Goal: Transaction & Acquisition: Purchase product/service

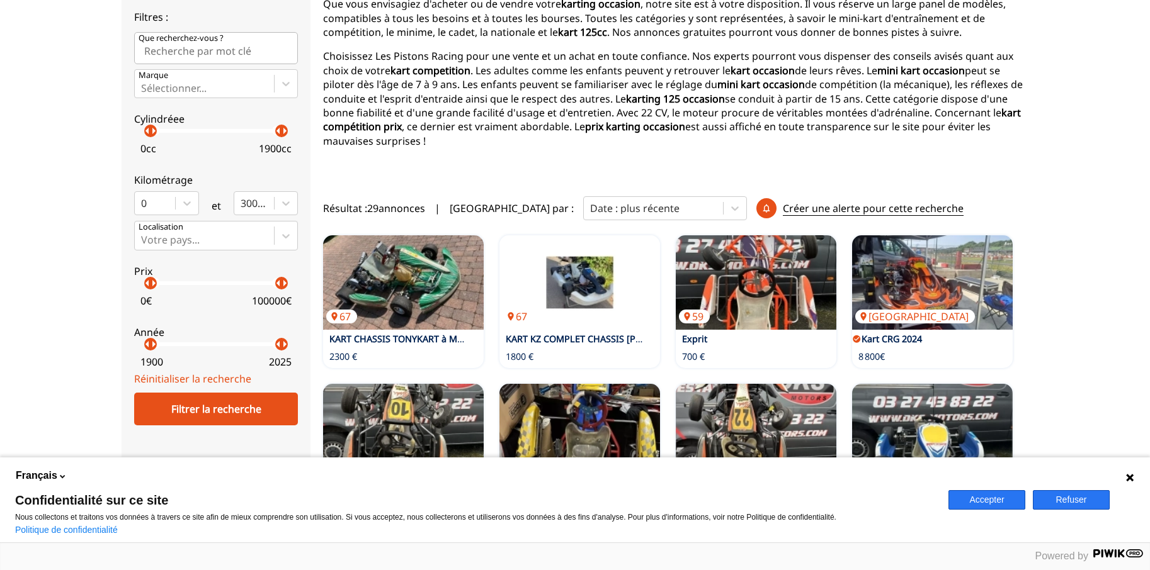
scroll to position [193, 0]
click at [1052, 499] on button "Refuser" at bounding box center [1071, 500] width 77 height 20
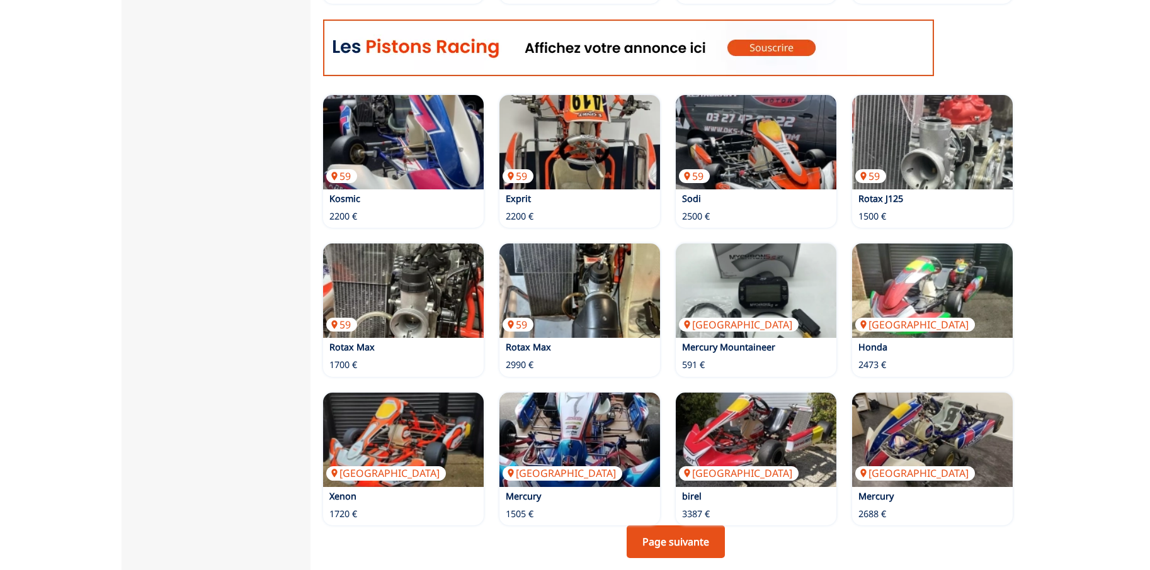
scroll to position [963, 0]
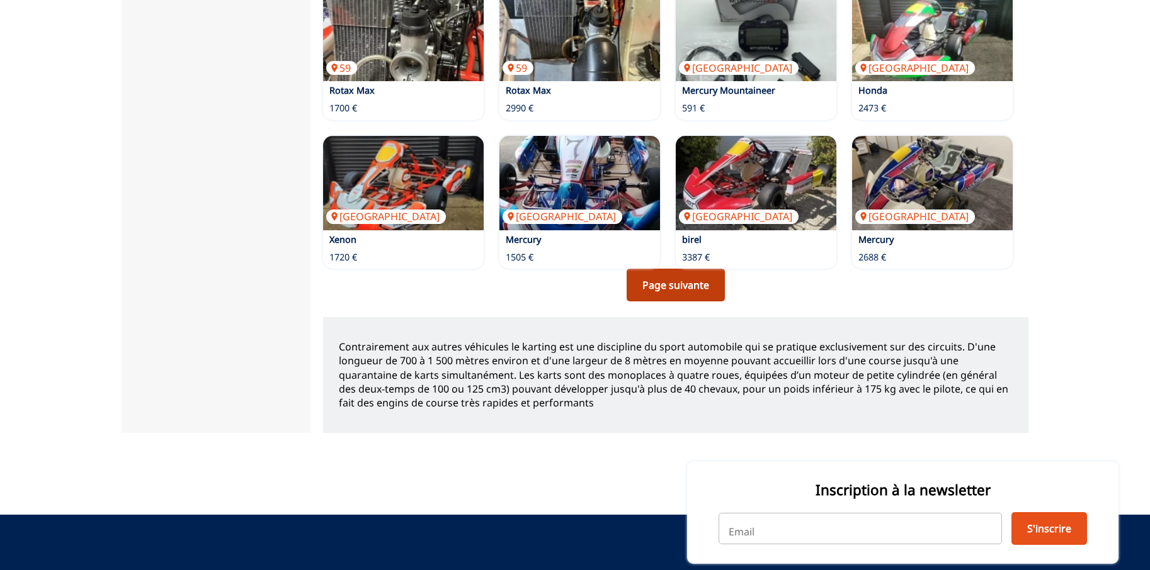
click at [673, 269] on link "Page suivante" at bounding box center [675, 285] width 98 height 33
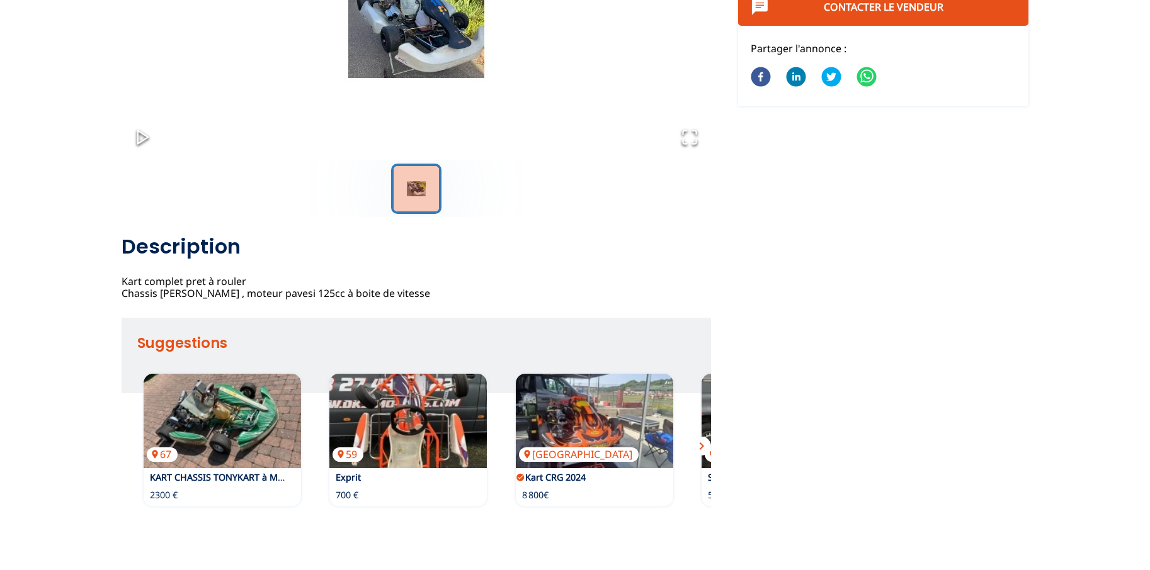
scroll to position [321, 0]
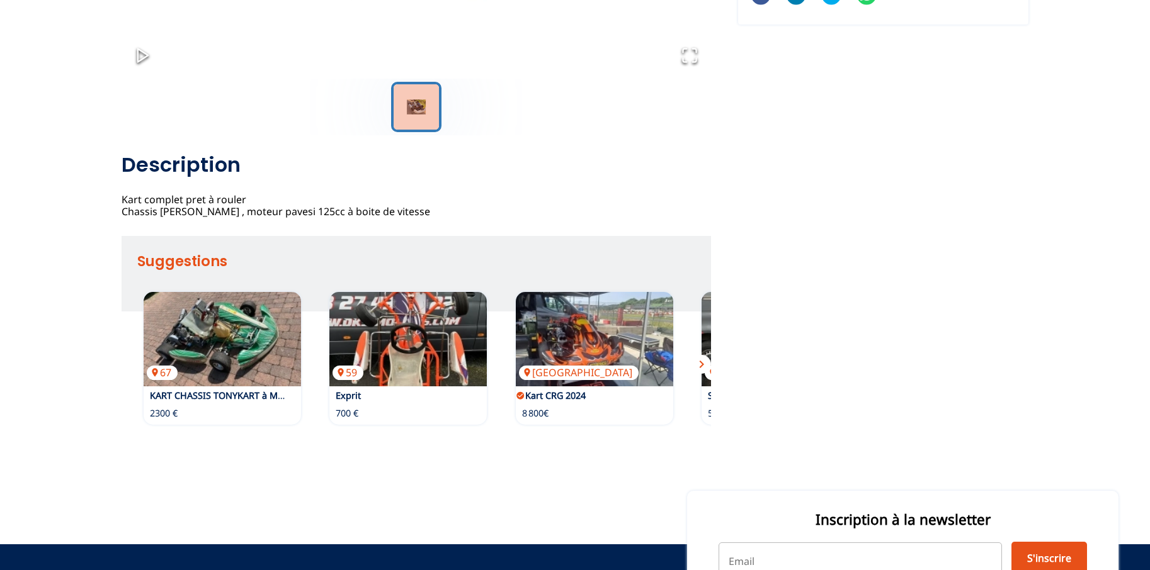
click at [703, 372] on span "chevron_right" at bounding box center [701, 364] width 15 height 15
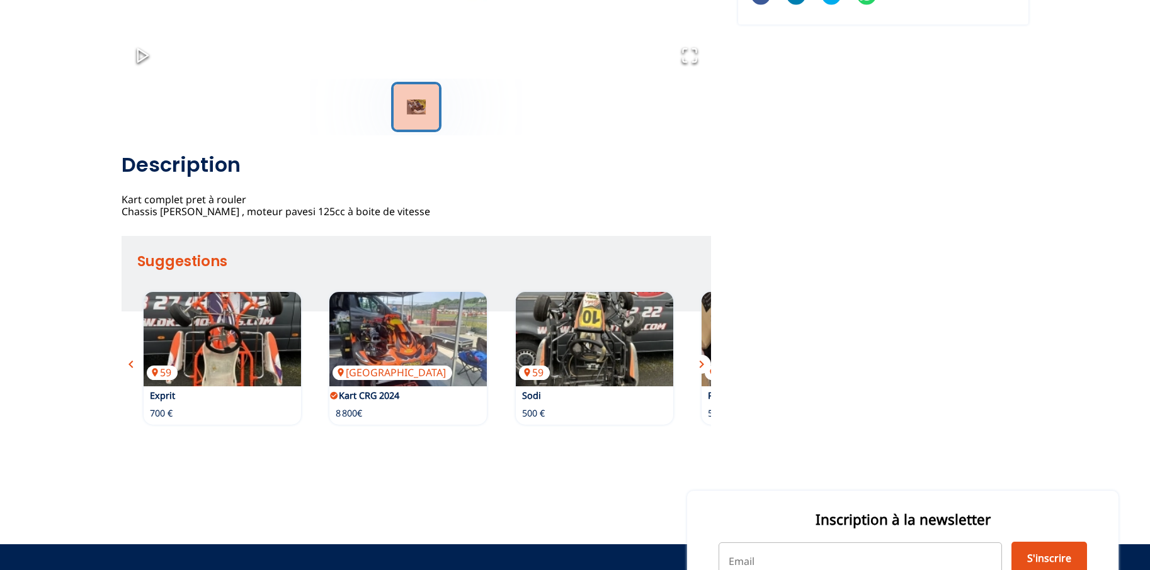
click at [696, 372] on span "chevron_right" at bounding box center [701, 364] width 15 height 15
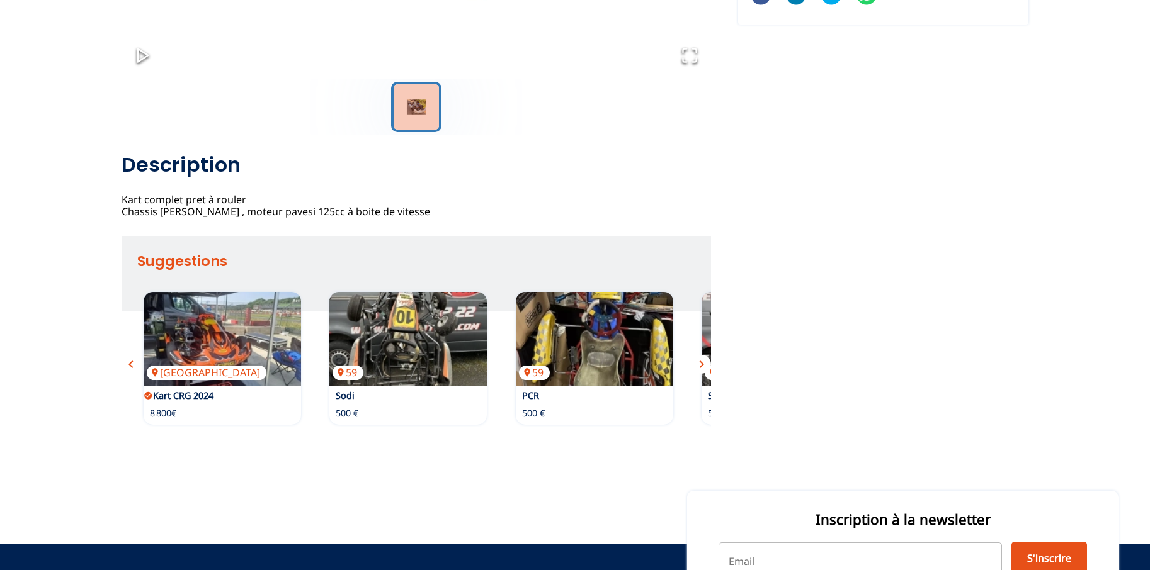
click at [695, 372] on span "chevron_right" at bounding box center [701, 364] width 15 height 15
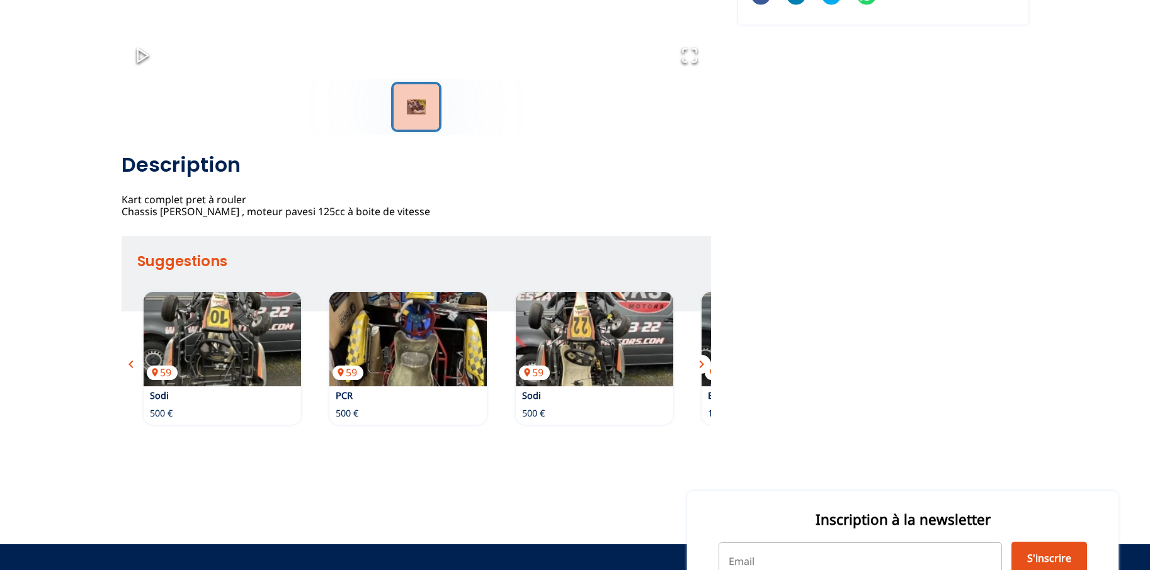
click at [695, 372] on span "chevron_right" at bounding box center [701, 364] width 15 height 15
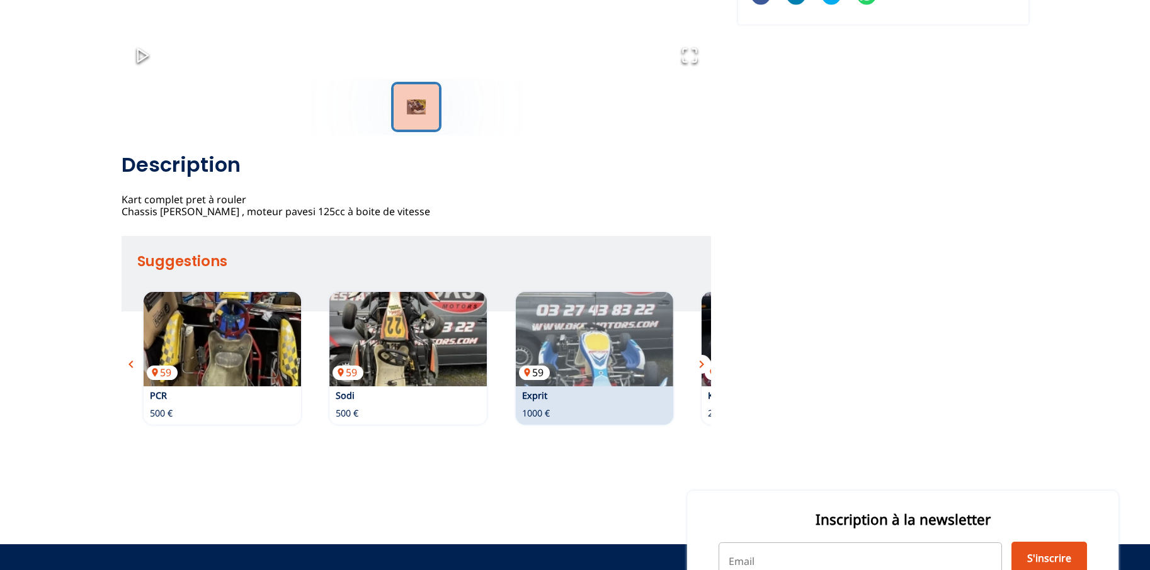
drag, startPoint x: 695, startPoint y: 373, endPoint x: 593, endPoint y: 356, distance: 103.3
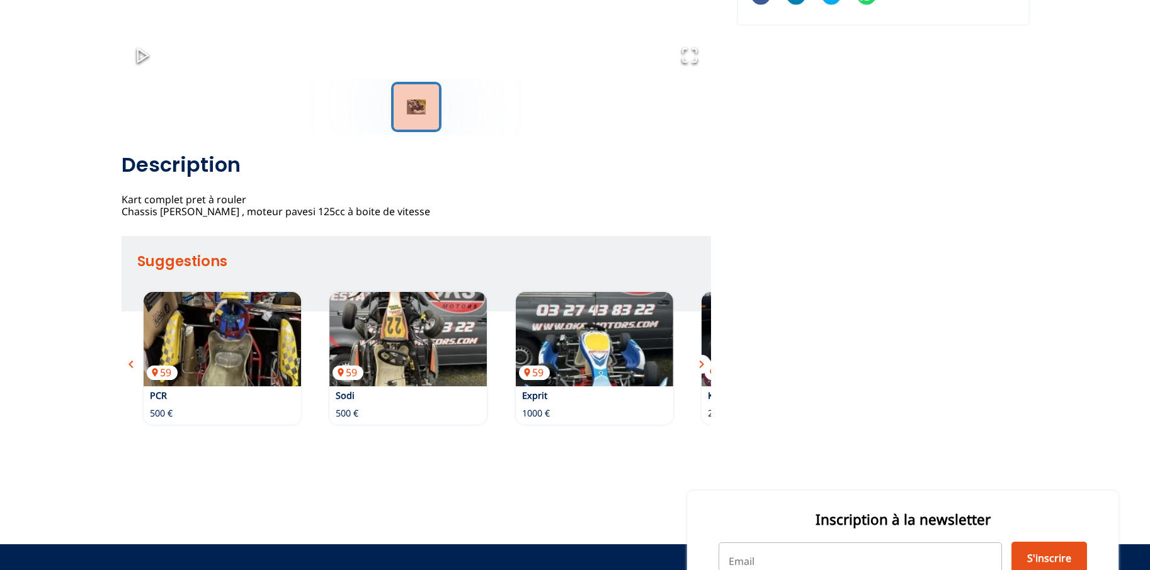
click at [701, 371] on span "chevron_right" at bounding box center [701, 364] width 15 height 15
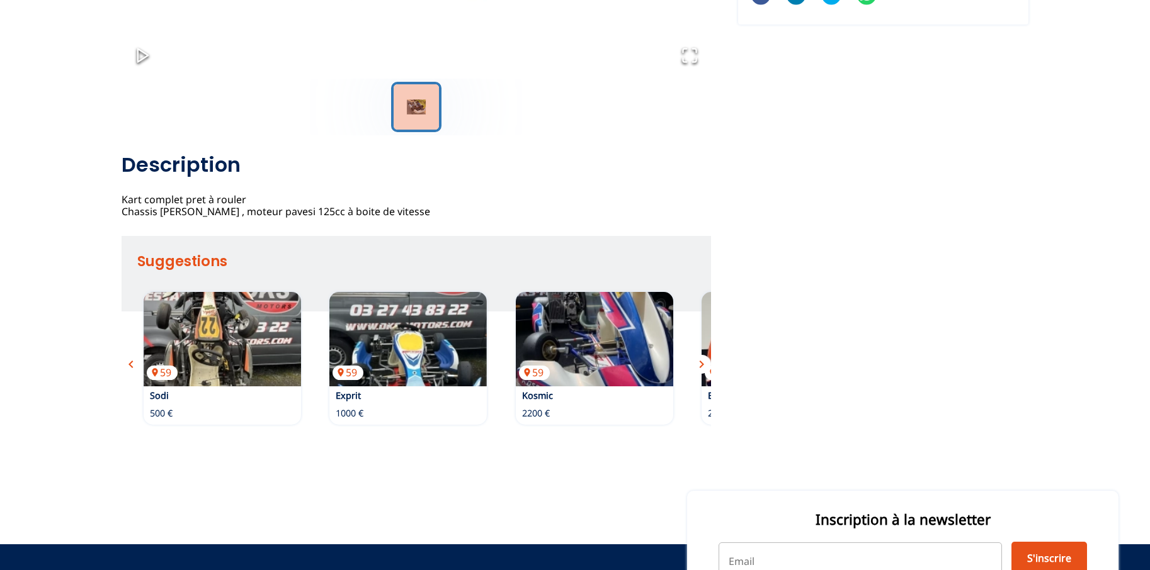
click at [701, 371] on span "chevron_right" at bounding box center [701, 364] width 15 height 15
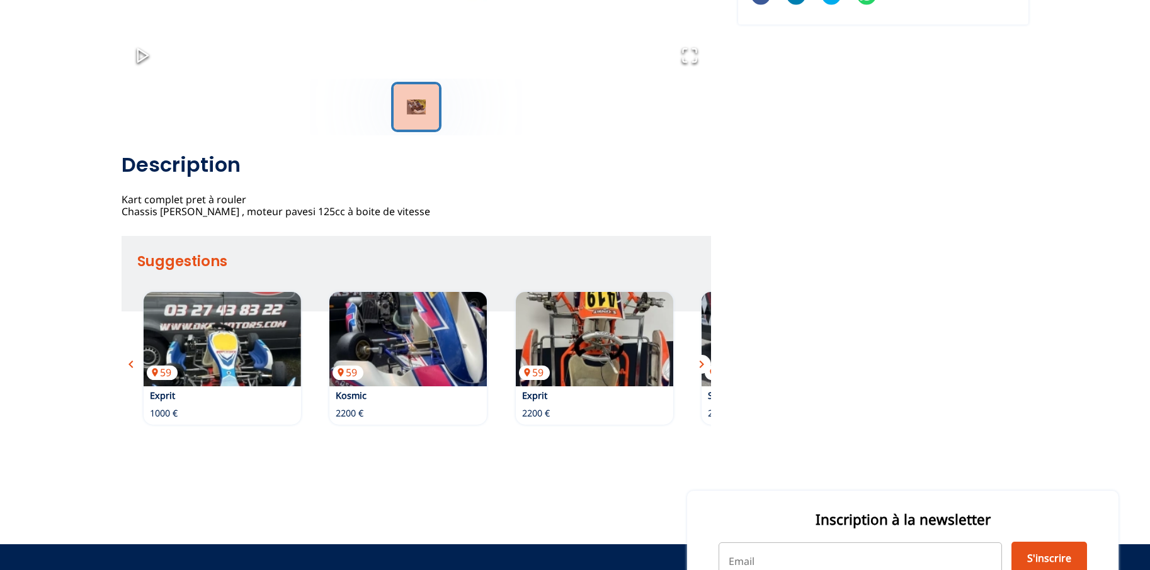
click at [701, 371] on span "chevron_right" at bounding box center [701, 364] width 15 height 15
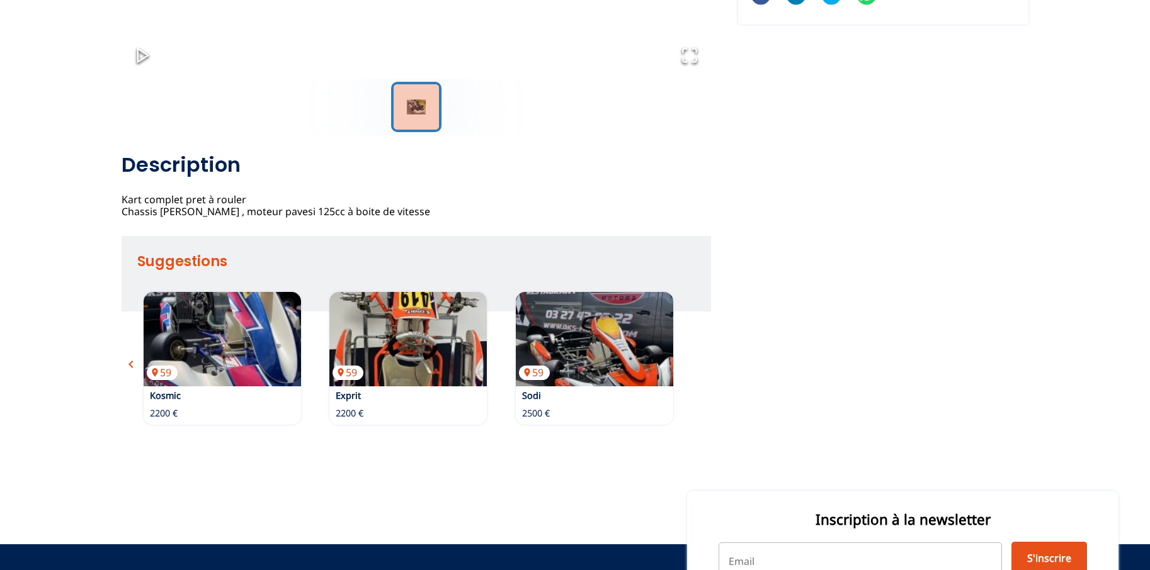
click at [699, 371] on div "67 KART CHASSIS TONYKART à MOTEUR IAME X30 2300 € 59 Exprit 700 € Belgique Kart…" at bounding box center [416, 358] width 589 height 145
click at [127, 372] on span "chevron_left" at bounding box center [130, 364] width 15 height 15
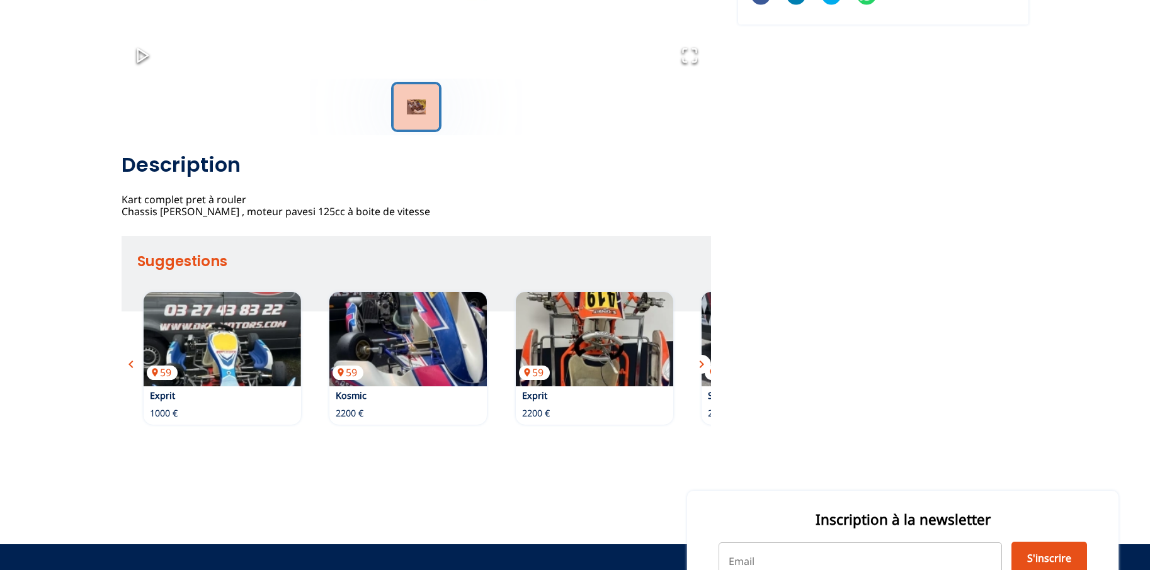
click at [128, 372] on span "chevron_left" at bounding box center [130, 364] width 15 height 15
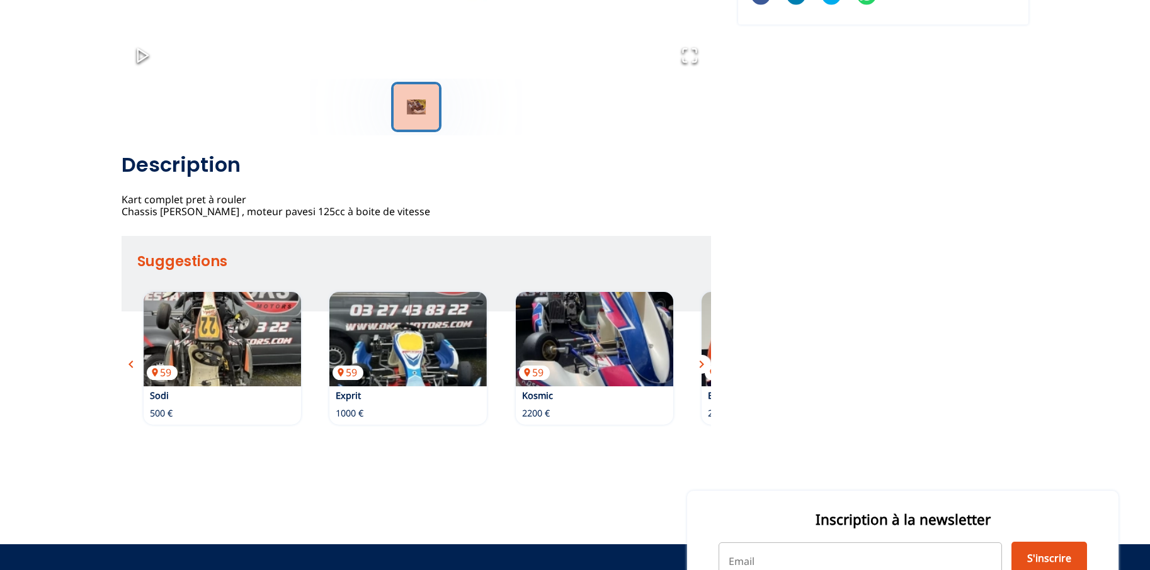
click at [128, 372] on span "chevron_left" at bounding box center [130, 364] width 15 height 15
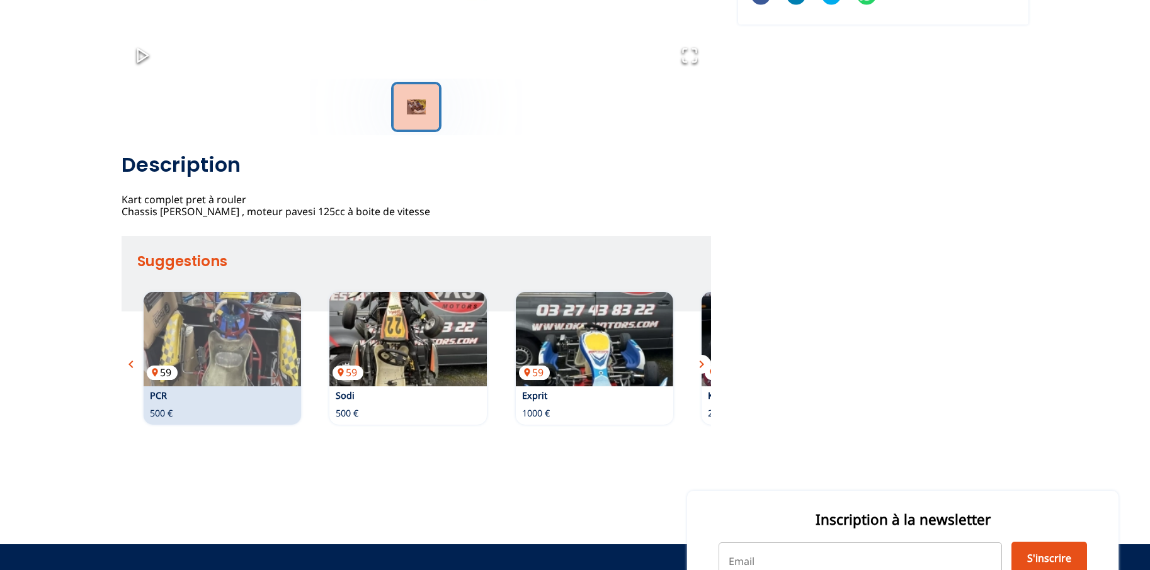
click at [247, 372] on img at bounding box center [222, 339] width 157 height 94
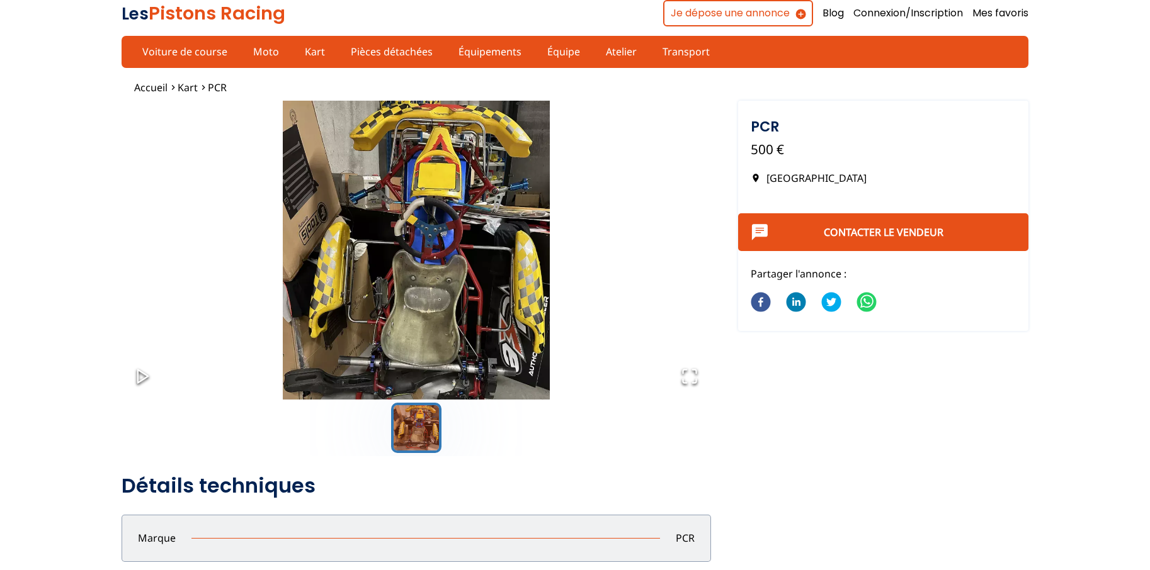
click at [461, 270] on img "Go to Slide 1" at bounding box center [416, 264] width 589 height 327
click at [150, 370] on icon "Play or Pause Slideshow" at bounding box center [143, 377] width 18 height 18
click at [146, 373] on icon "Play or Pause Slideshow" at bounding box center [143, 377] width 18 height 18
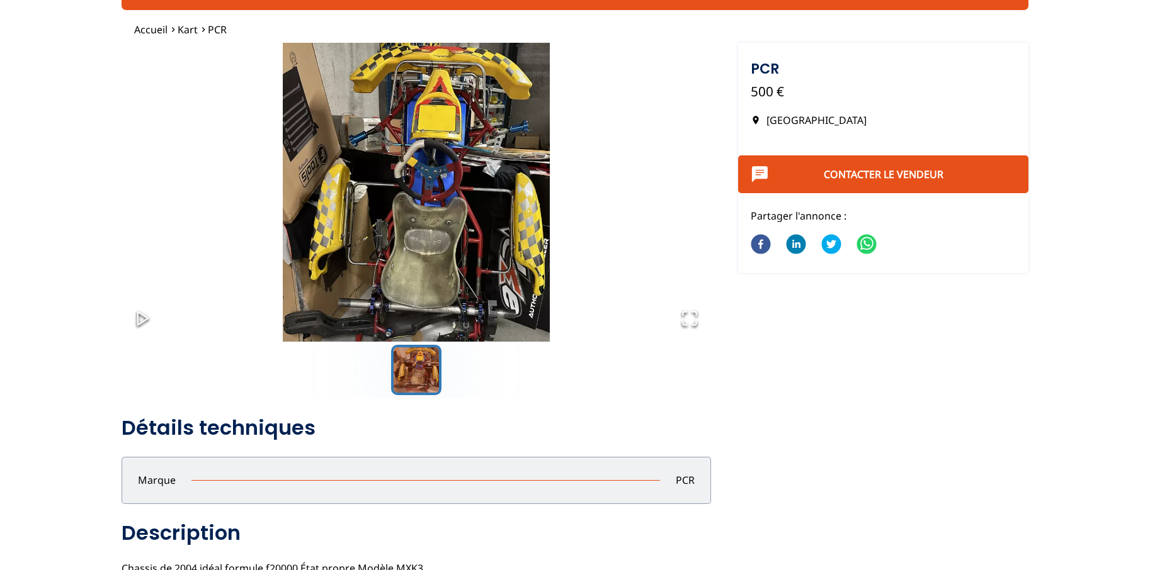
scroll to position [321, 0]
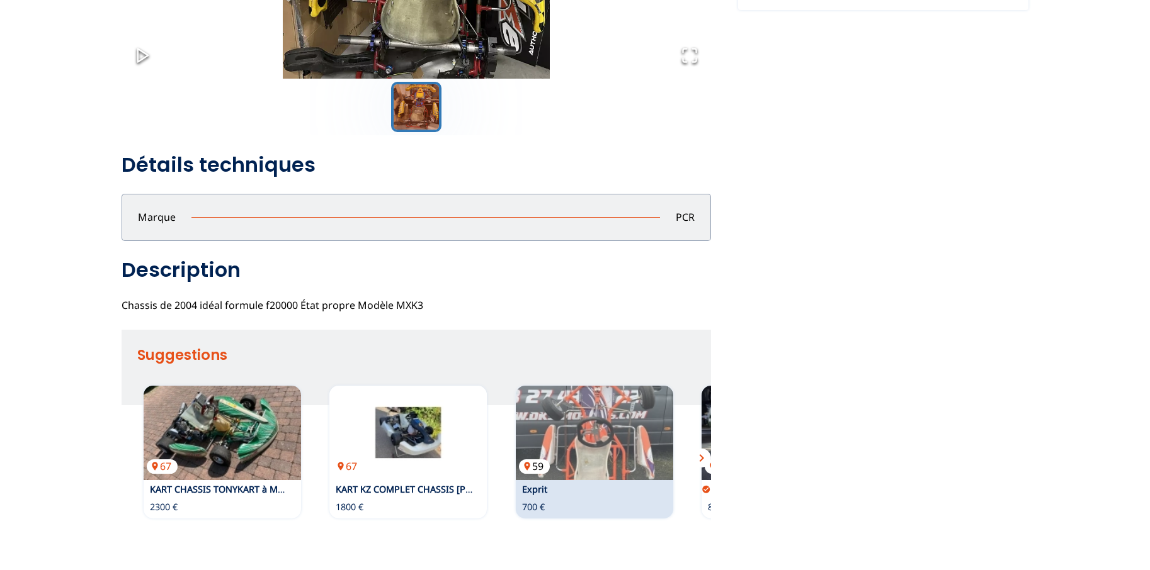
click at [577, 433] on img at bounding box center [594, 433] width 157 height 94
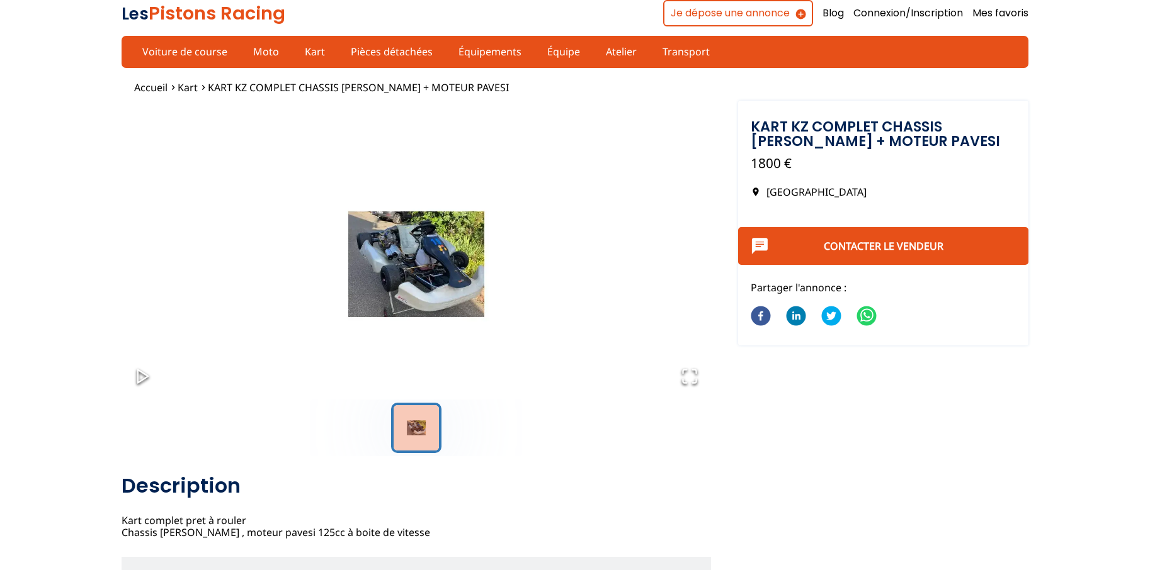
click at [396, 310] on img "Go to Slide 1" at bounding box center [416, 264] width 589 height 327
click at [423, 417] on button "Go to Slide 1" at bounding box center [416, 428] width 50 height 50
click at [688, 372] on icon "Open Fullscreen" at bounding box center [690, 377] width 18 height 18
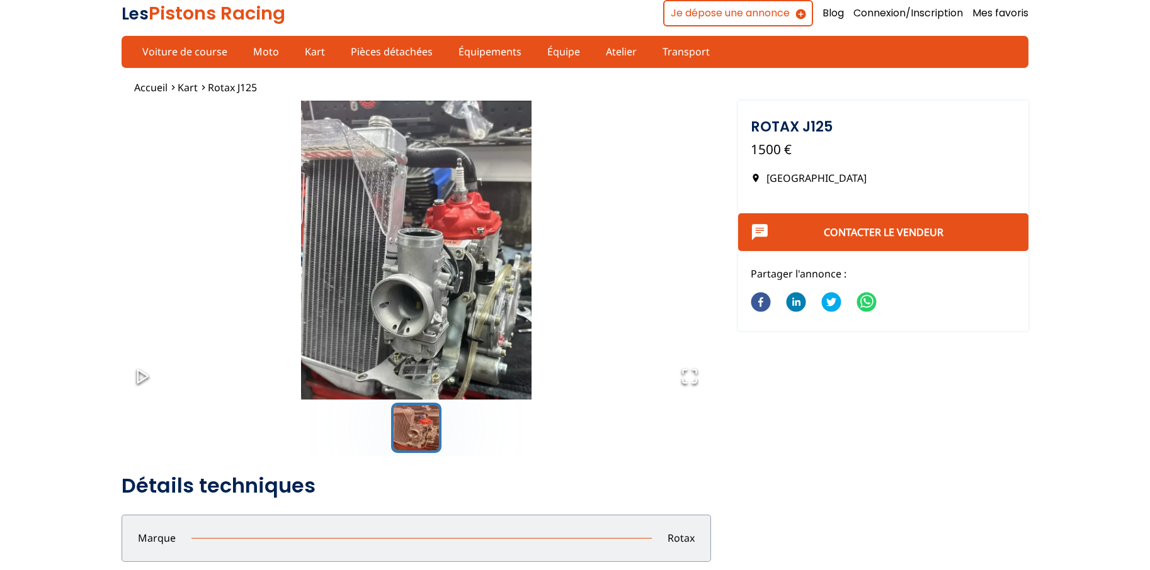
click at [416, 422] on button "Go to Slide 1" at bounding box center [416, 428] width 50 height 50
click at [681, 374] on icon "Open Fullscreen" at bounding box center [690, 377] width 18 height 18
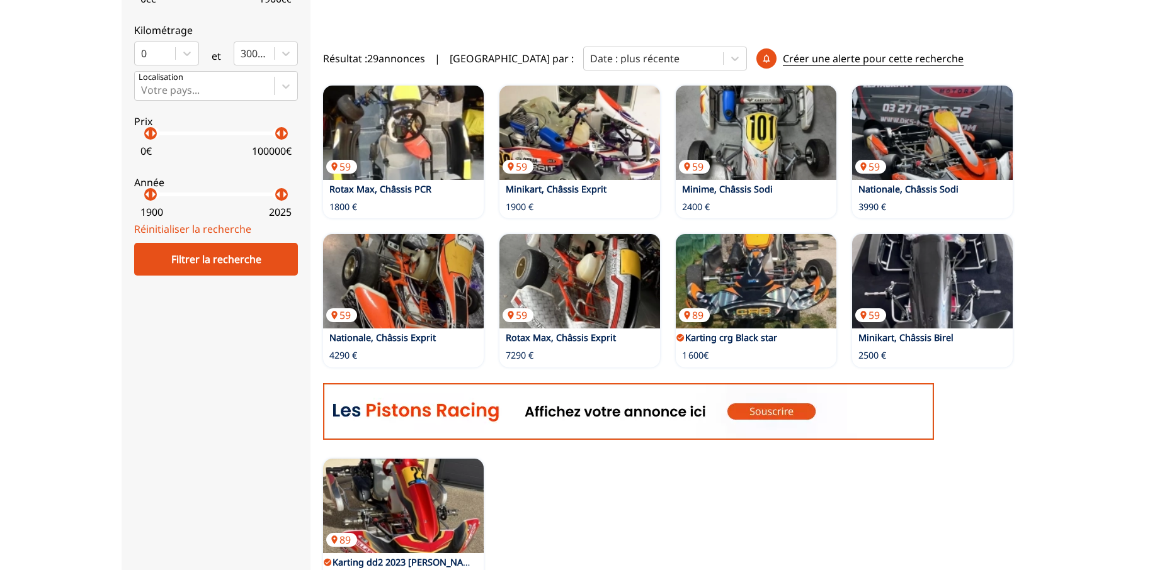
scroll to position [599, 0]
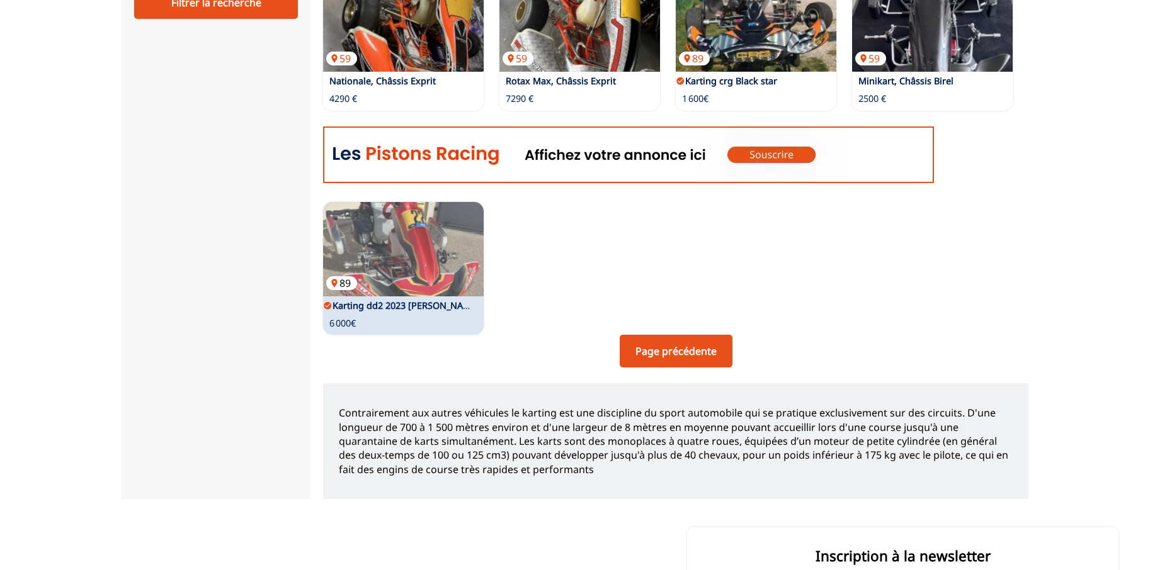
click at [438, 264] on img at bounding box center [403, 249] width 161 height 94
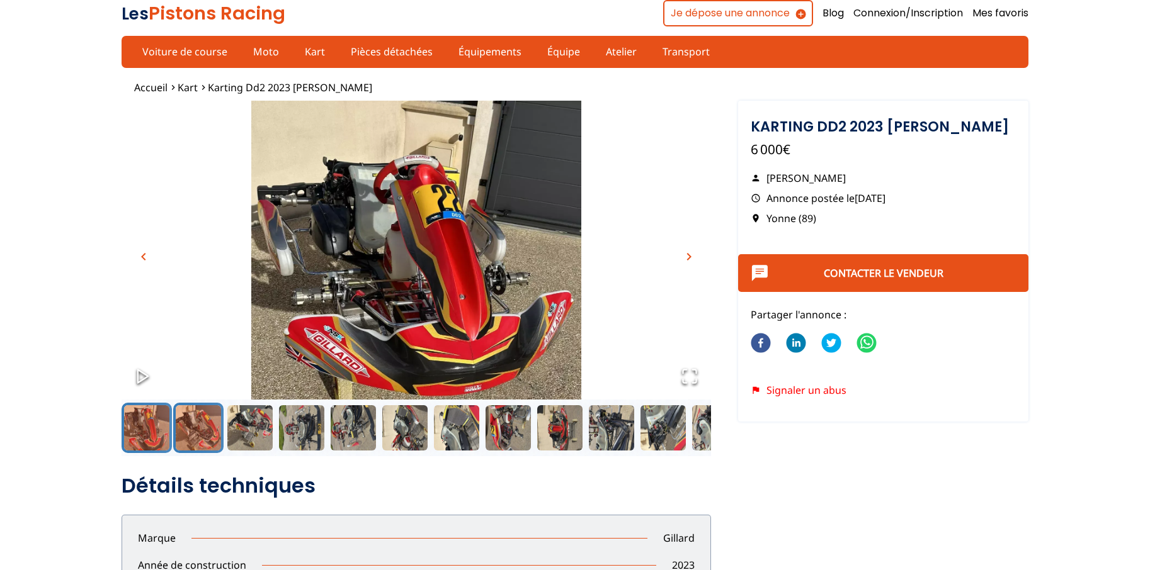
click at [199, 416] on button "Go to Slide 2" at bounding box center [198, 428] width 50 height 50
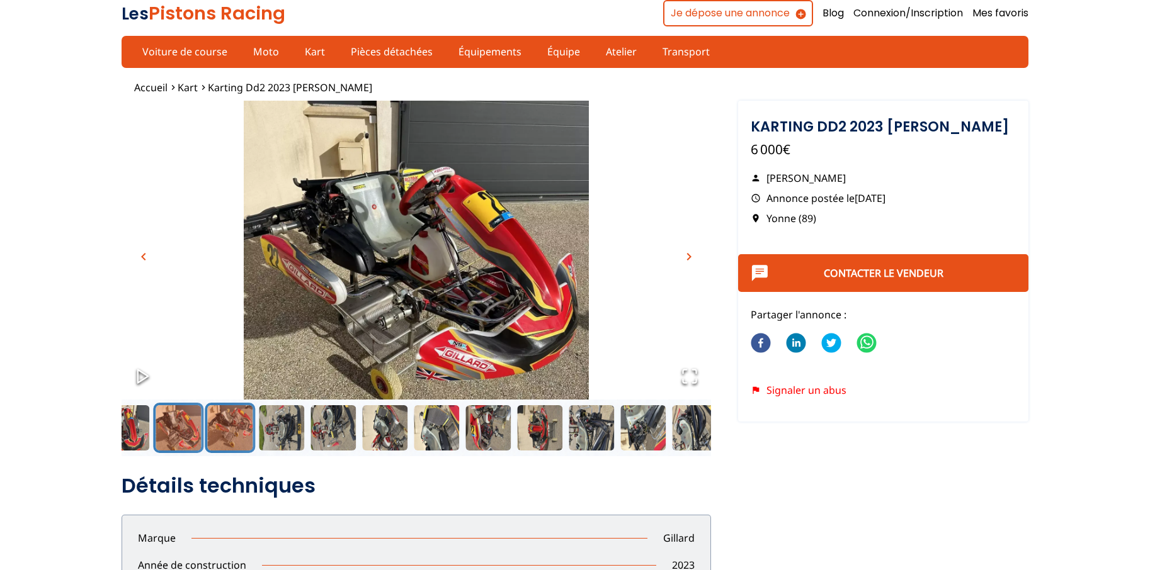
click at [231, 427] on button "Go to Slide 3" at bounding box center [230, 428] width 50 height 50
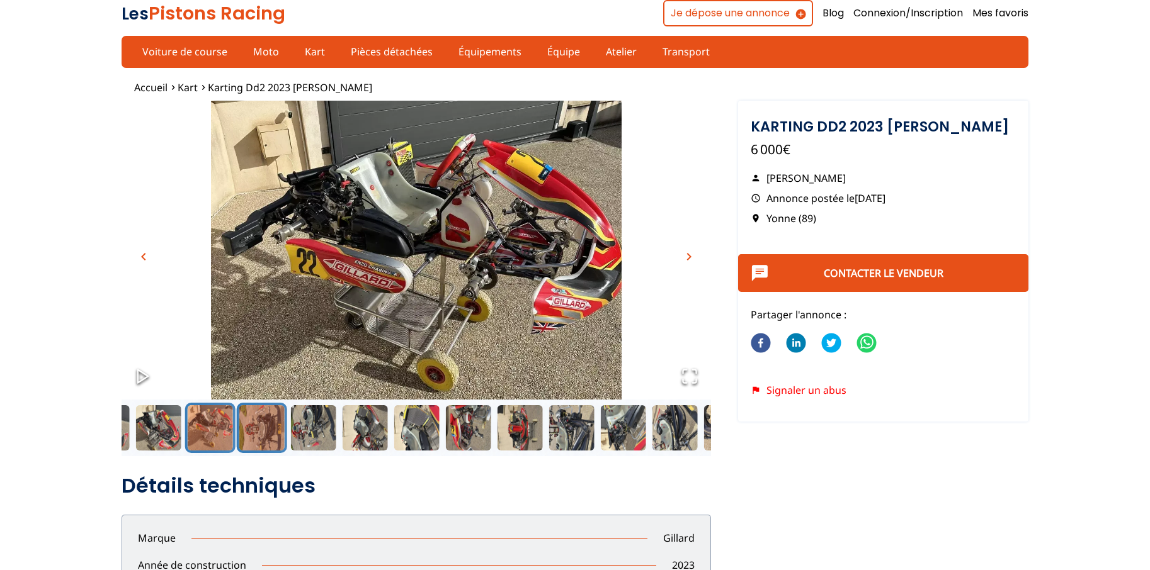
click at [269, 434] on button "Go to Slide 4" at bounding box center [262, 428] width 50 height 50
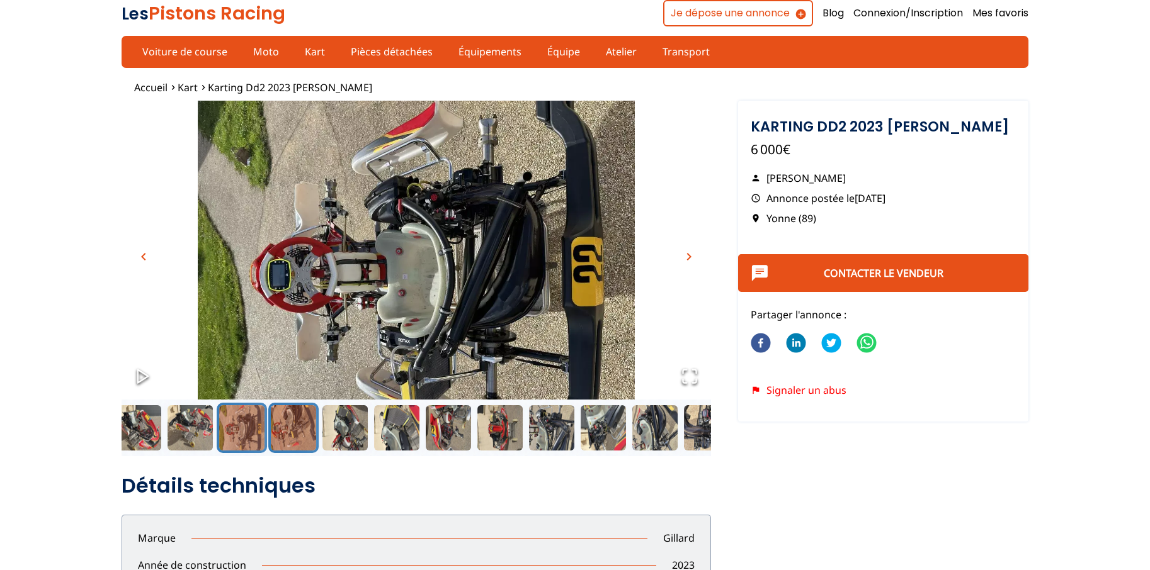
click at [299, 431] on button "Go to Slide 5" at bounding box center [293, 428] width 50 height 50
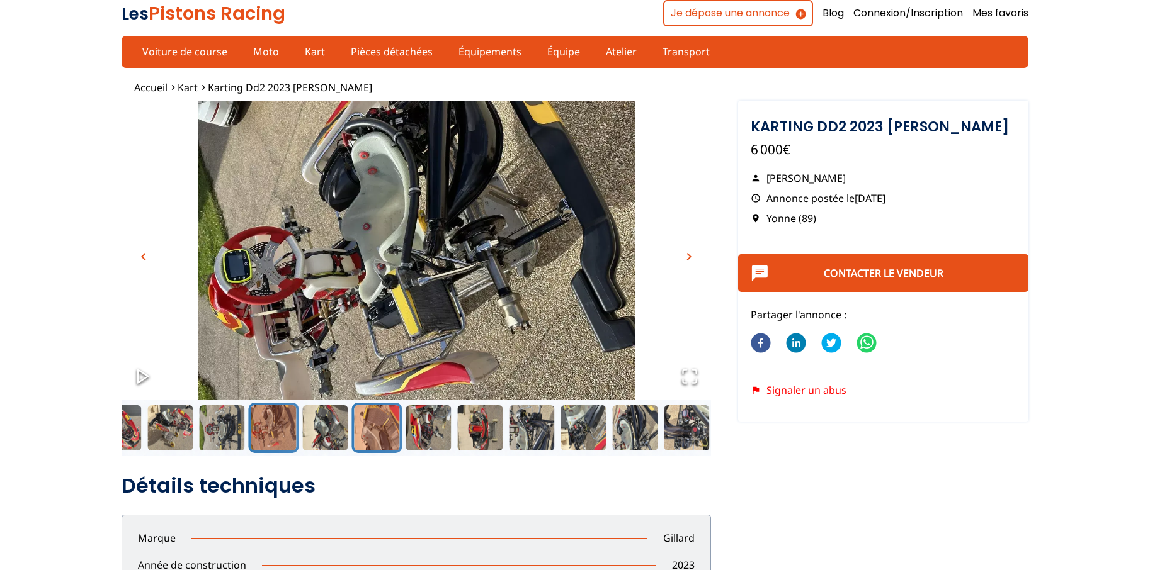
click at [358, 441] on button "Go to Slide 7" at bounding box center [376, 428] width 50 height 50
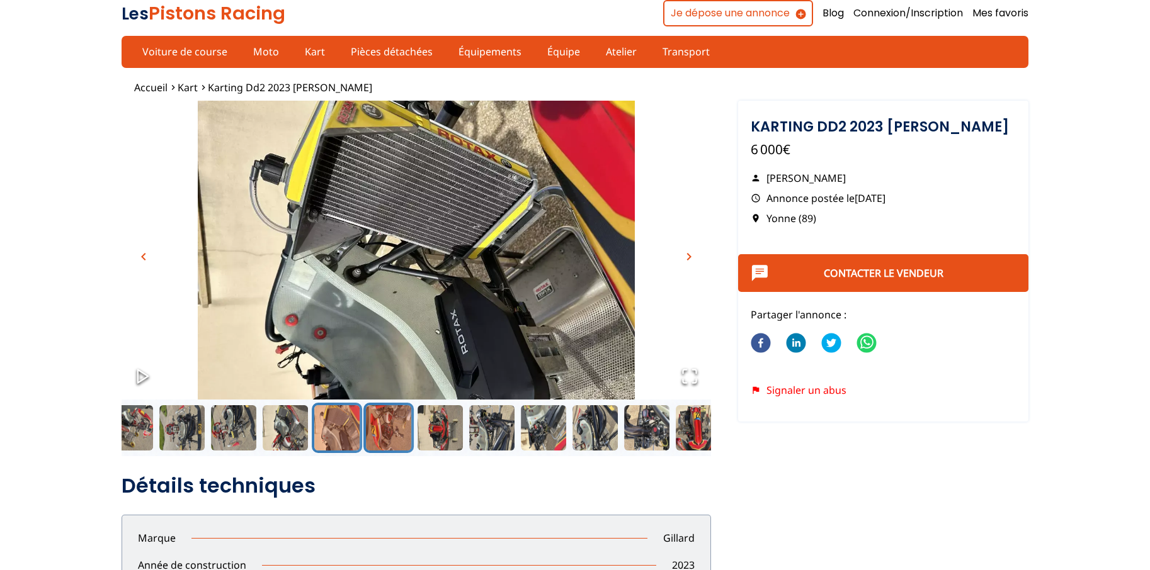
click at [393, 421] on button "Go to Slide 8" at bounding box center [388, 428] width 50 height 50
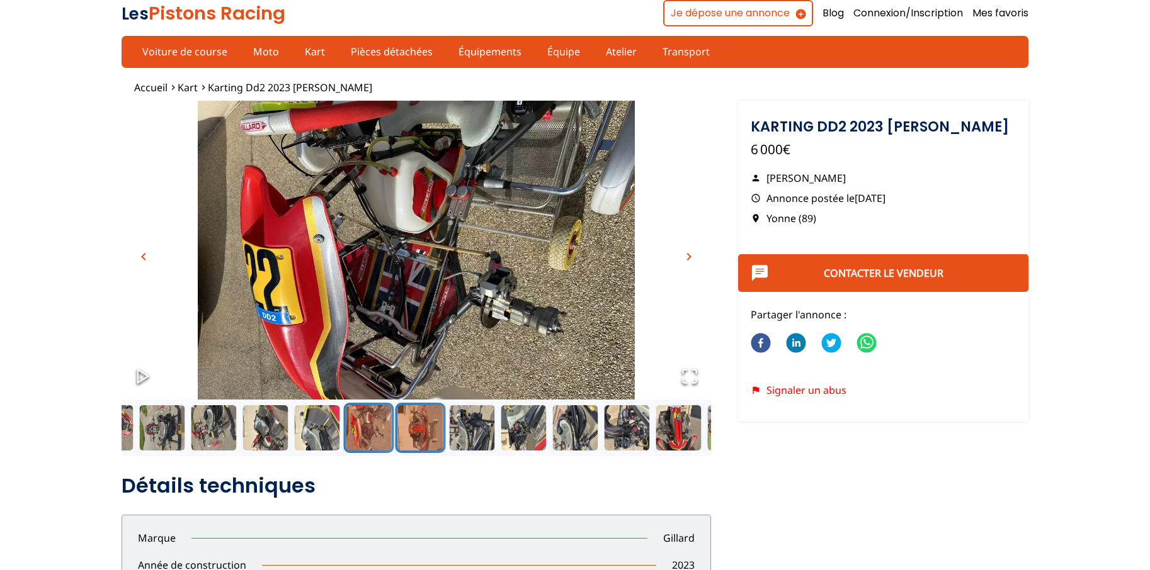
click at [415, 429] on button "Go to Slide 9" at bounding box center [420, 428] width 50 height 50
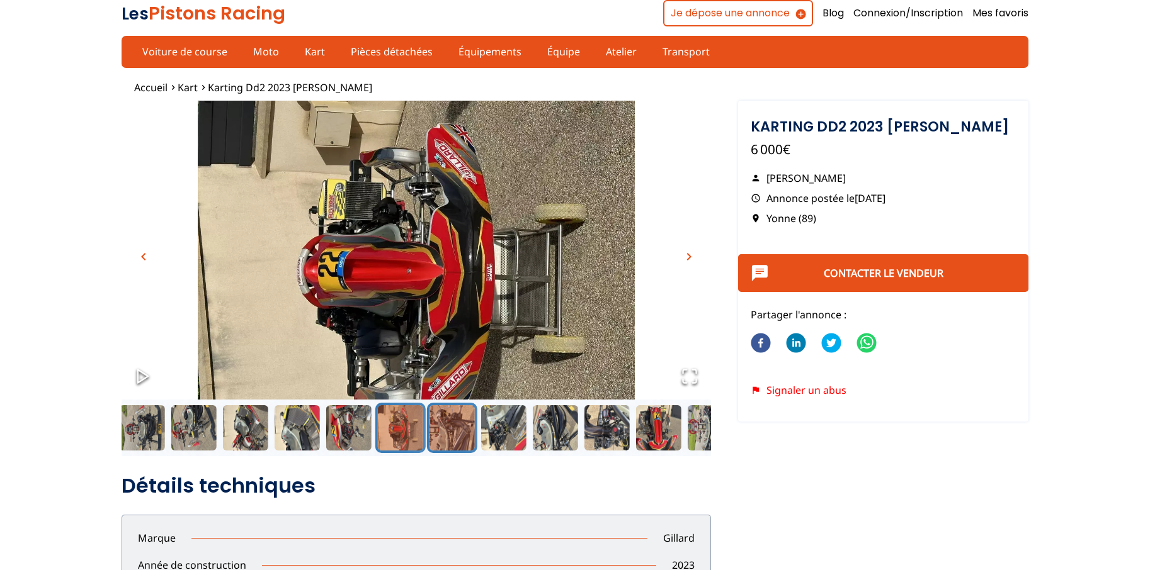
click at [453, 433] on button "Go to Slide 10" at bounding box center [452, 428] width 50 height 50
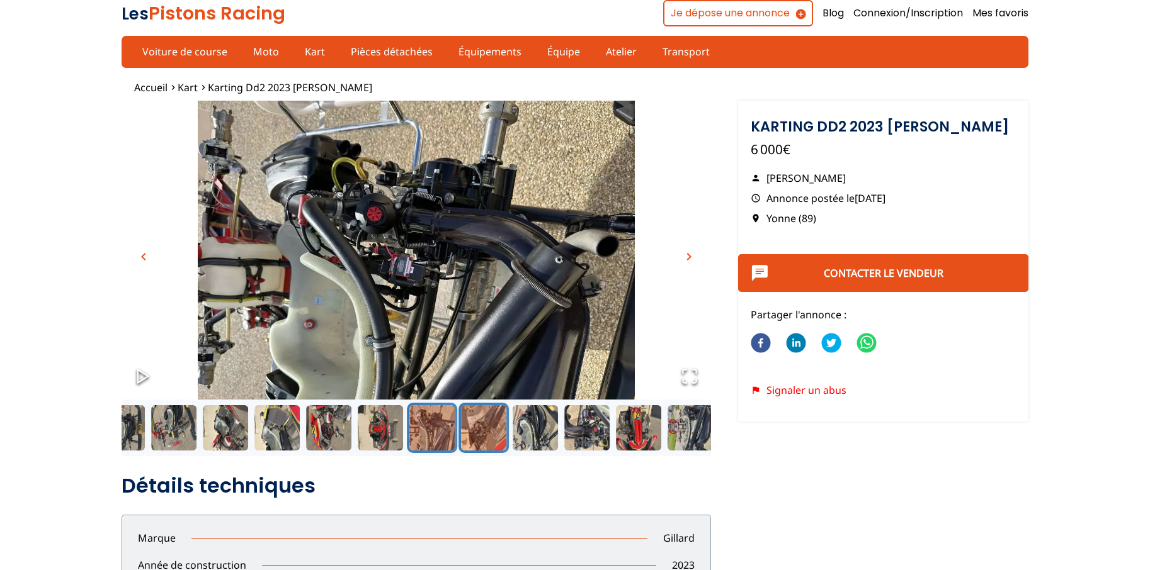
click at [477, 422] on button "Go to Slide 11" at bounding box center [483, 428] width 50 height 50
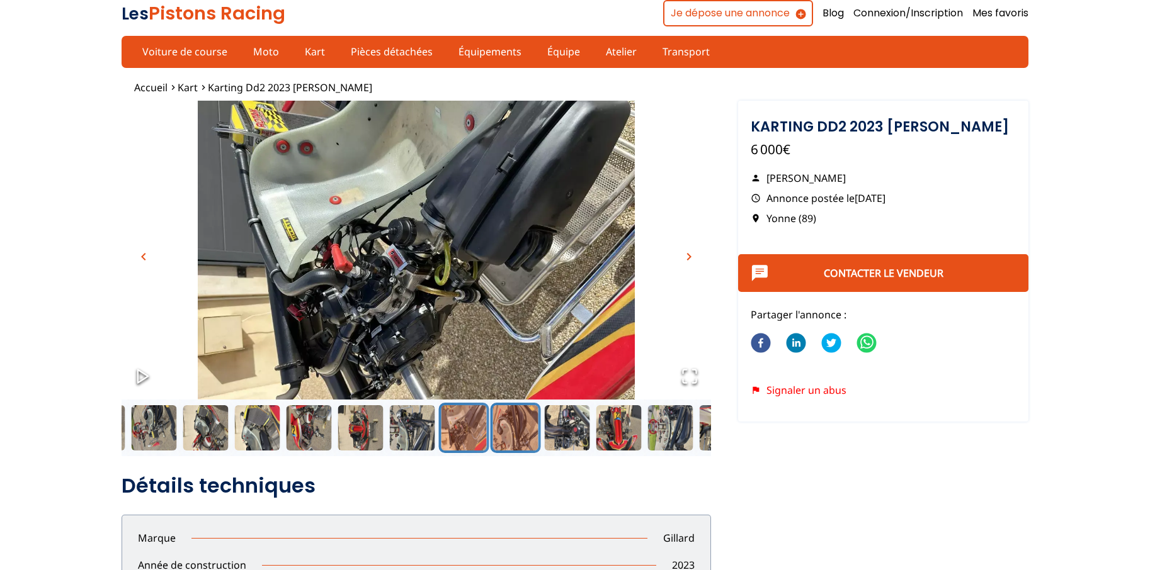
click at [524, 429] on button "Go to Slide 12" at bounding box center [515, 428] width 50 height 50
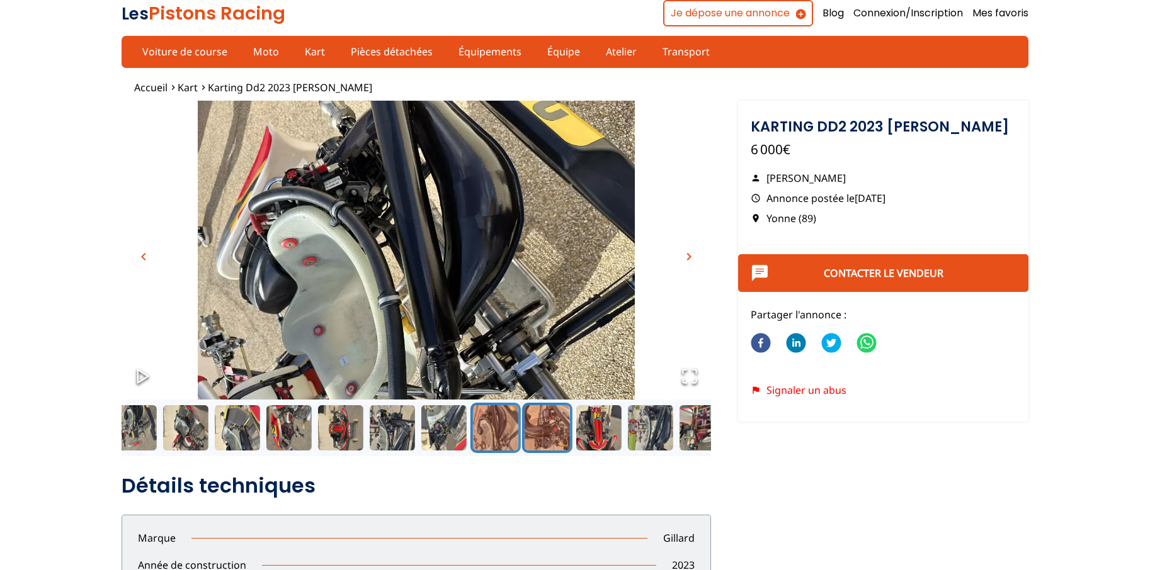
click at [557, 430] on button "Go to Slide 13" at bounding box center [547, 428] width 50 height 50
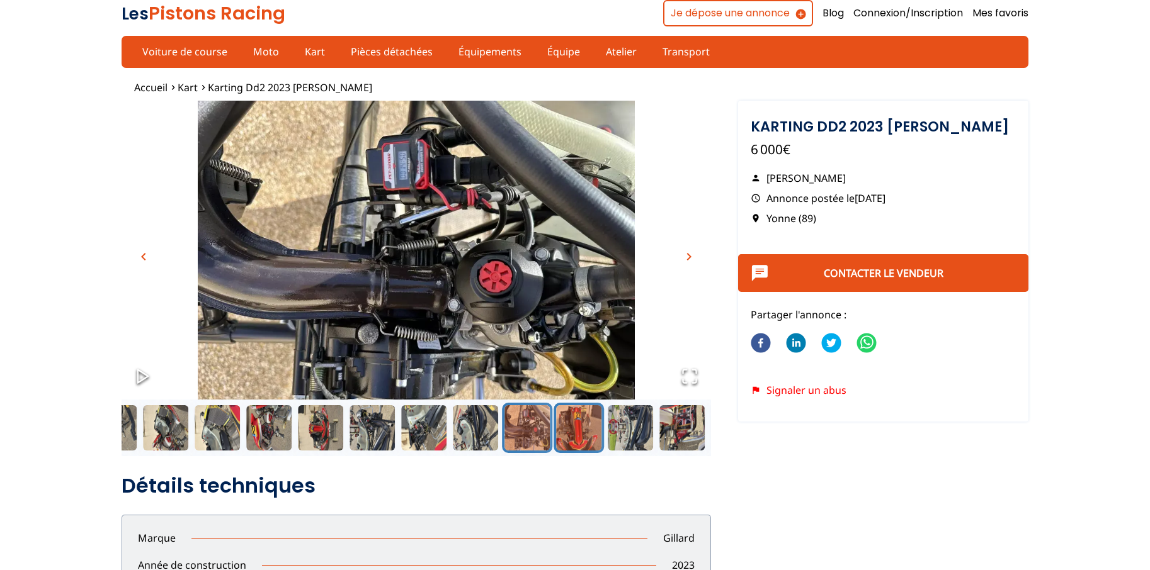
click at [565, 438] on button "Go to Slide 14" at bounding box center [578, 428] width 50 height 50
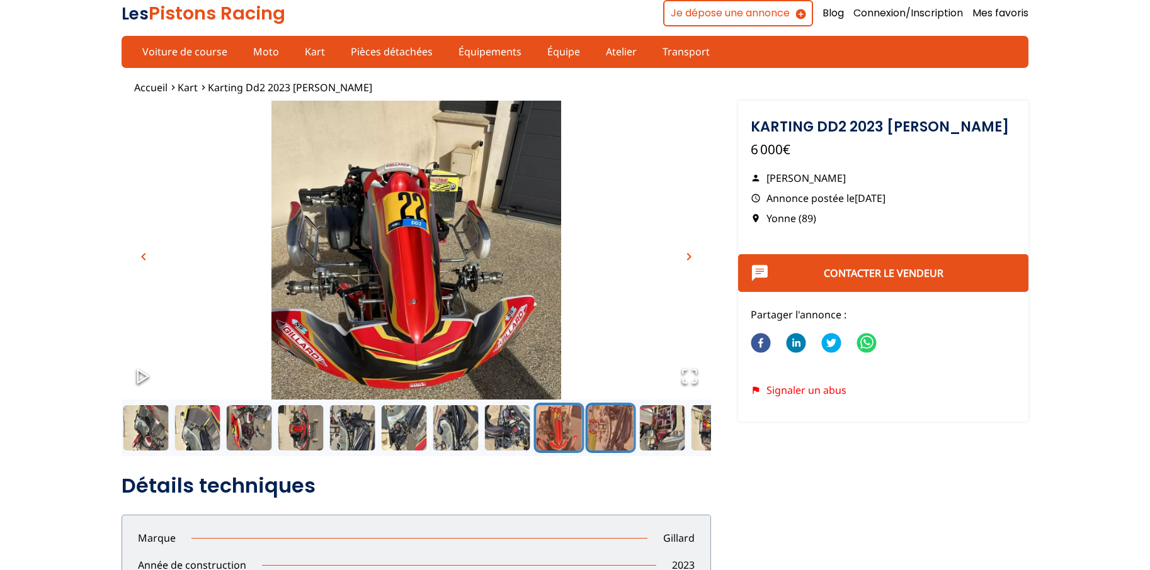
click at [602, 436] on button "Go to Slide 15" at bounding box center [611, 428] width 50 height 50
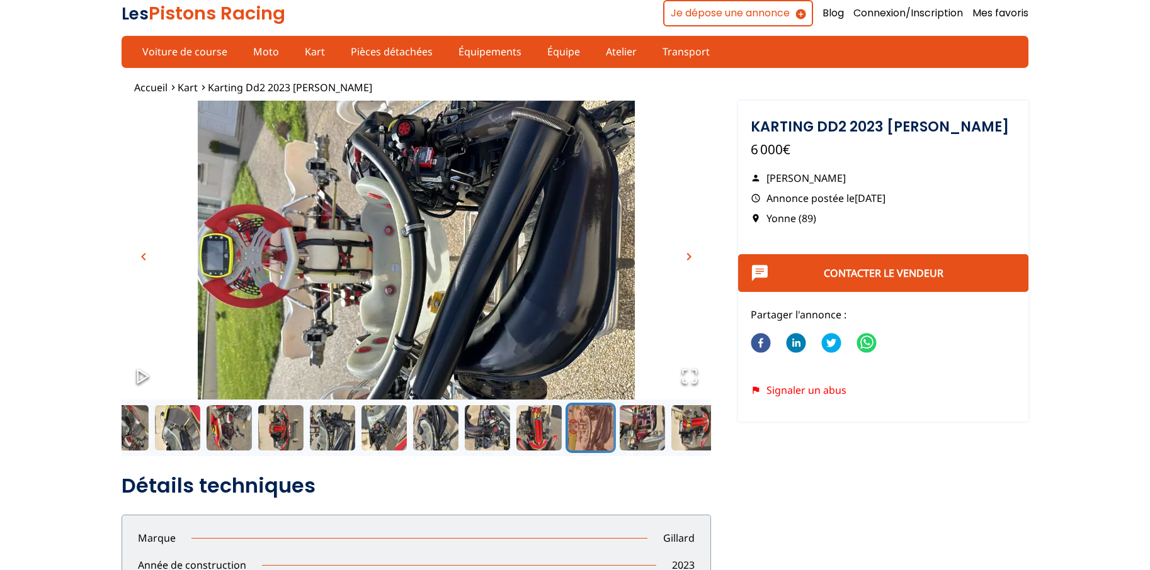
click at [694, 385] on icon "Open Fullscreen" at bounding box center [690, 377] width 18 height 18
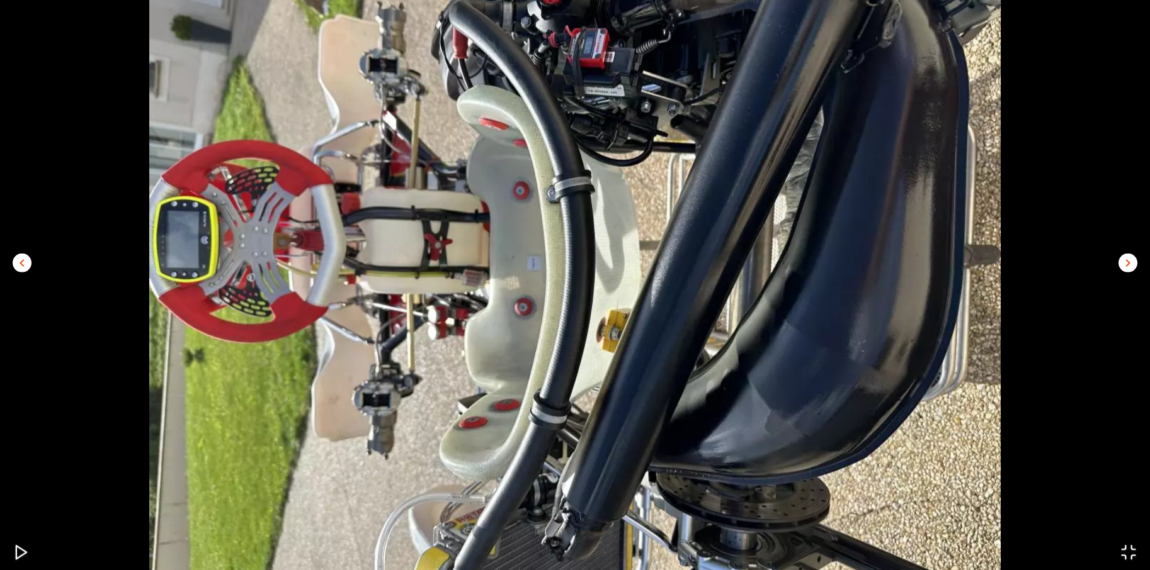
click at [1121, 266] on span "chevron_right" at bounding box center [1127, 263] width 15 height 15
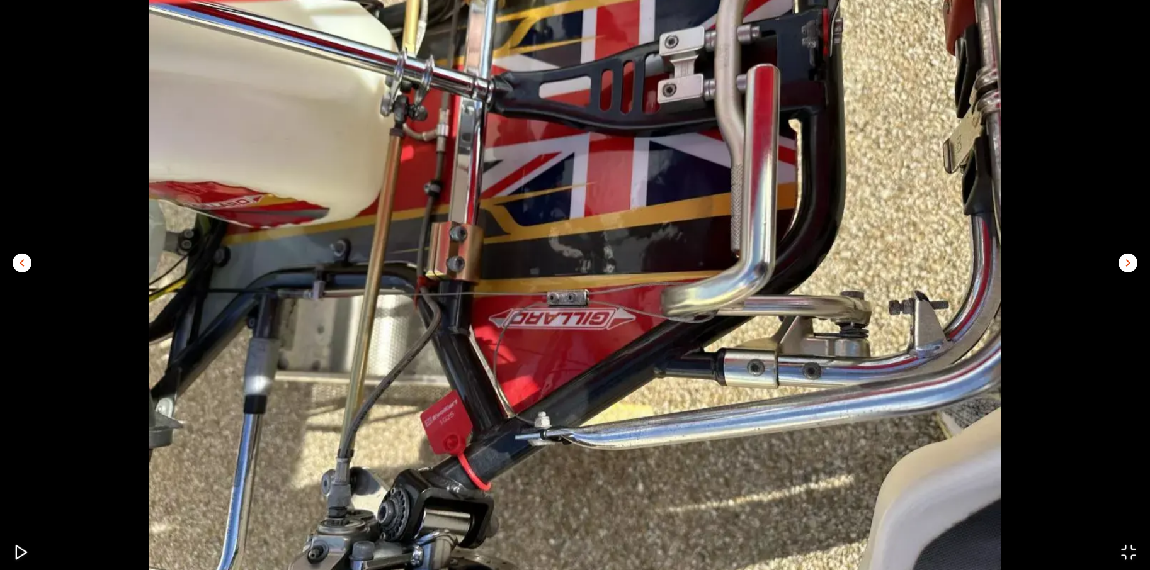
click at [1116, 264] on img "Go to Slide 16" at bounding box center [575, 257] width 1150 height 638
click at [1125, 262] on span "chevron_right" at bounding box center [1127, 263] width 15 height 15
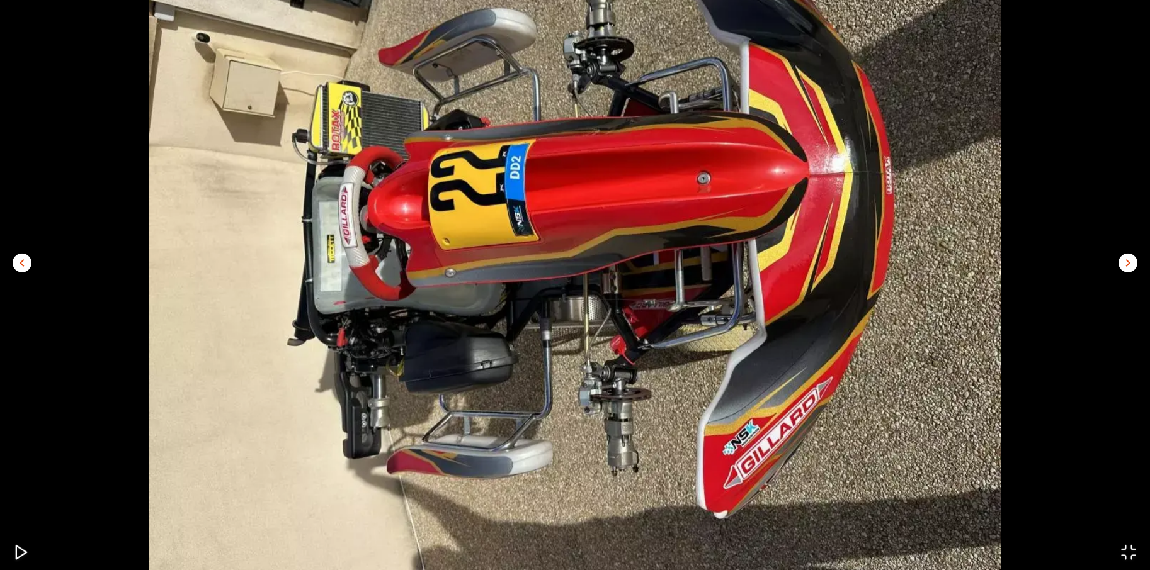
click at [1119, 259] on button "chevron_right" at bounding box center [1127, 263] width 19 height 19
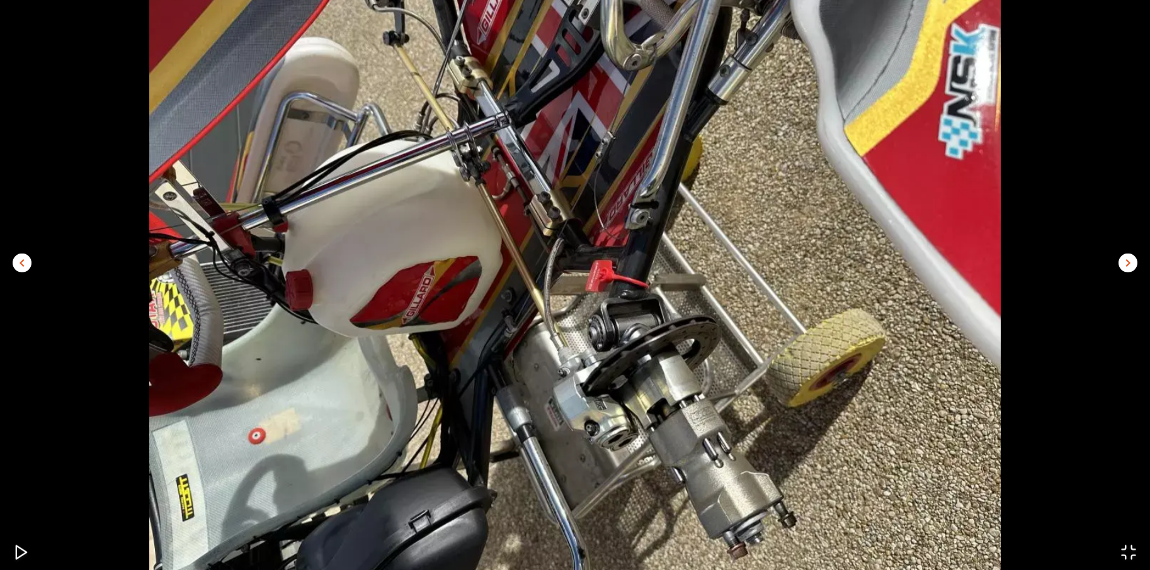
click at [1119, 257] on img "Go to Slide 18" at bounding box center [575, 257] width 1150 height 638
click at [1127, 257] on span "chevron_right" at bounding box center [1127, 263] width 15 height 15
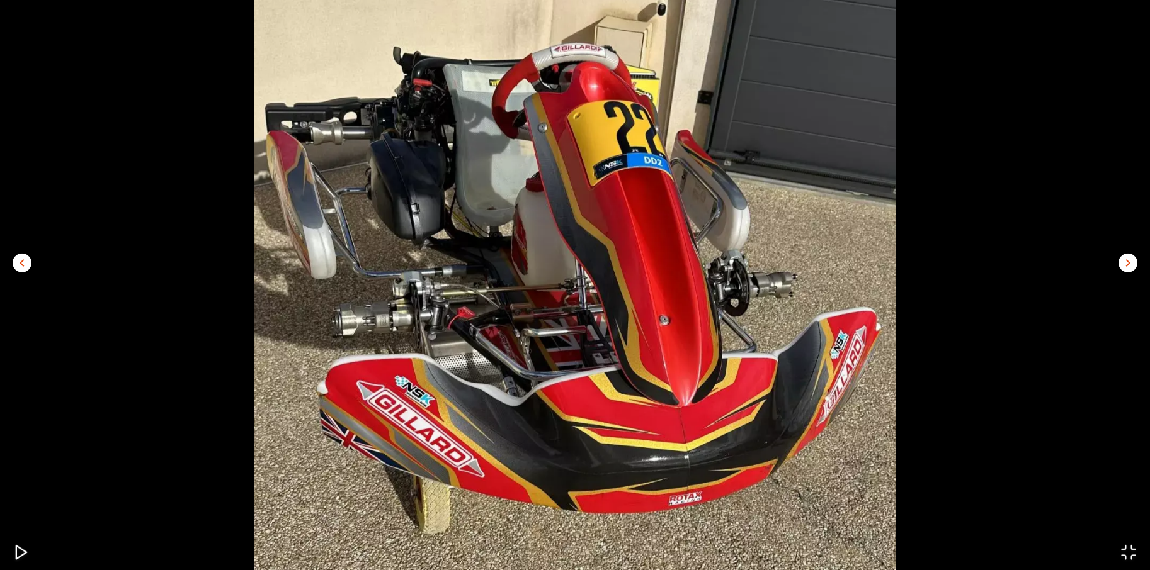
click at [1113, 263] on img "Go to Slide 1" at bounding box center [575, 257] width 1150 height 638
click at [1126, 258] on span "chevron_right" at bounding box center [1127, 263] width 15 height 15
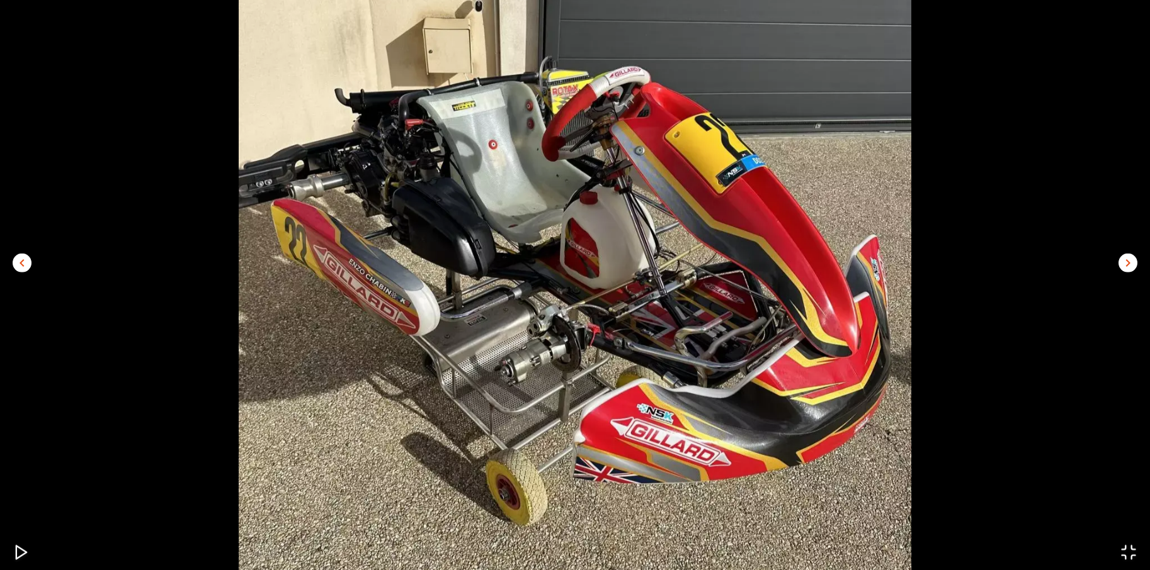
click at [1116, 252] on img "Go to Slide 2" at bounding box center [575, 257] width 1150 height 638
click at [1118, 254] on img "Go to Slide 2" at bounding box center [575, 257] width 1150 height 638
